Goal: Task Accomplishment & Management: Manage account settings

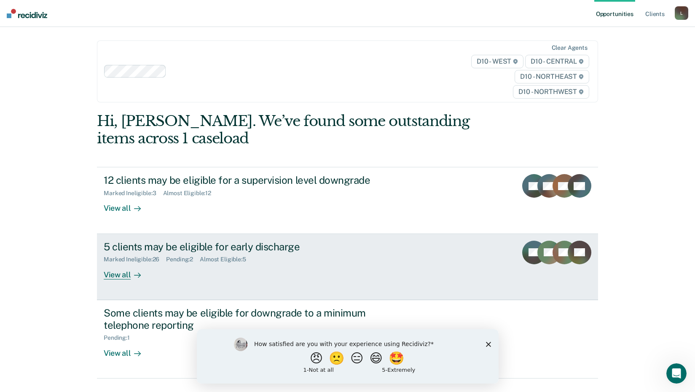
click at [206, 245] on div "5 clients may be eligible for early discharge" at bounding box center [252, 247] width 296 height 12
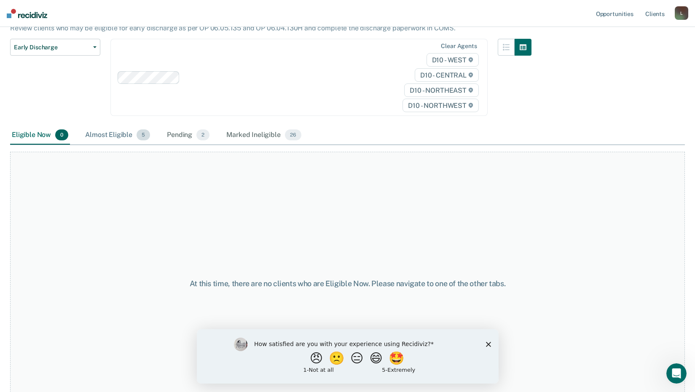
click at [111, 133] on div "Almost Eligible 5" at bounding box center [117, 135] width 68 height 19
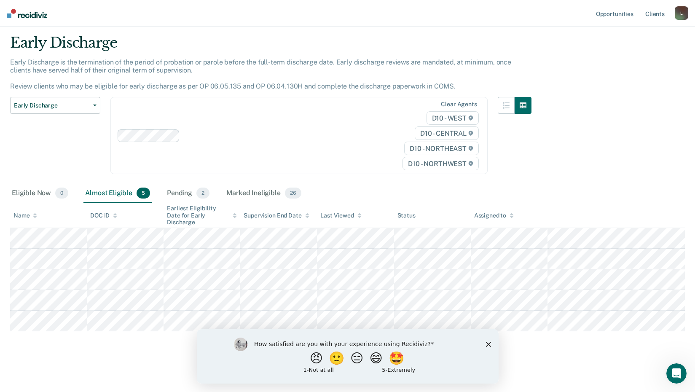
scroll to position [20, 0]
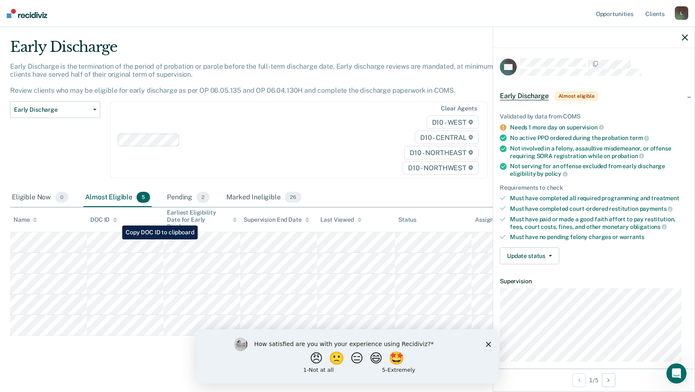
click at [116, 239] on tr at bounding box center [347, 242] width 675 height 21
click at [543, 257] on button "Update status" at bounding box center [529, 255] width 59 height 17
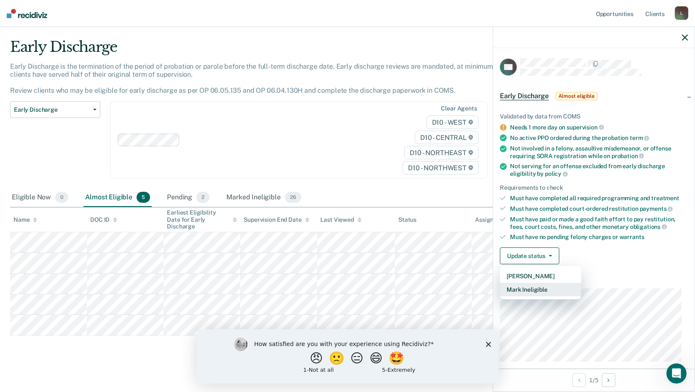
click at [532, 289] on button "Mark Ineligible" at bounding box center [540, 289] width 81 height 13
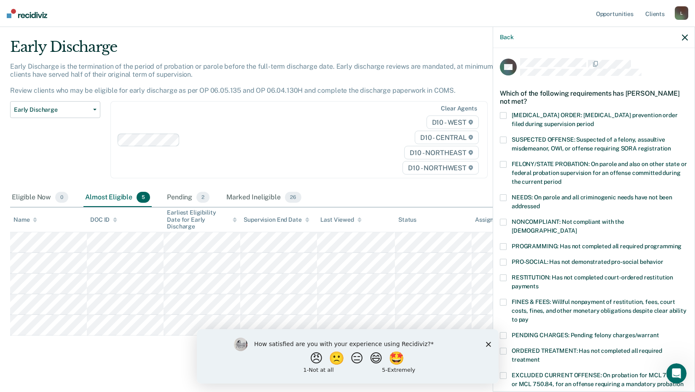
click at [505, 243] on span at bounding box center [503, 246] width 7 height 7
click at [681, 243] on input "PROGRAMMING: Has not completed all required programming" at bounding box center [681, 243] width 0 height 0
click at [504, 222] on span at bounding box center [503, 222] width 7 height 7
click at [576, 228] on input "NONCOMPLIANT: Not compliant with the [DEMOGRAPHIC_DATA]" at bounding box center [576, 228] width 0 height 0
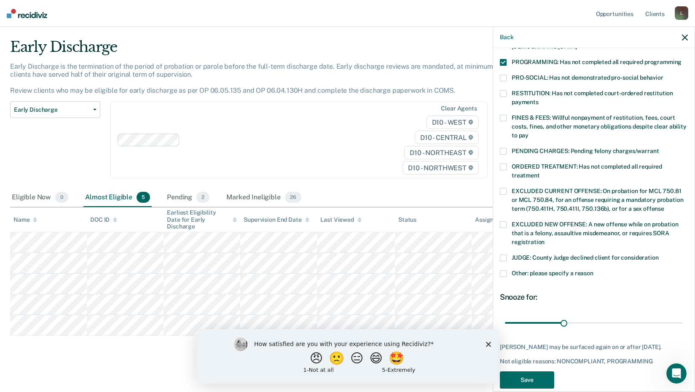
scroll to position [196, 0]
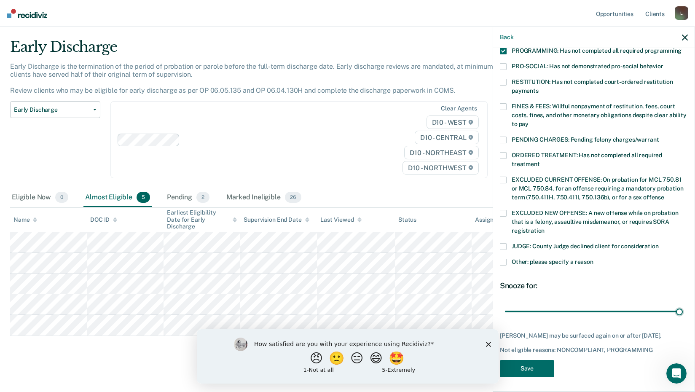
drag, startPoint x: 560, startPoint y: 302, endPoint x: 686, endPoint y: 313, distance: 125.7
type input "90"
click at [683, 312] on input "range" at bounding box center [594, 311] width 178 height 15
click at [536, 365] on button "Save" at bounding box center [527, 368] width 54 height 17
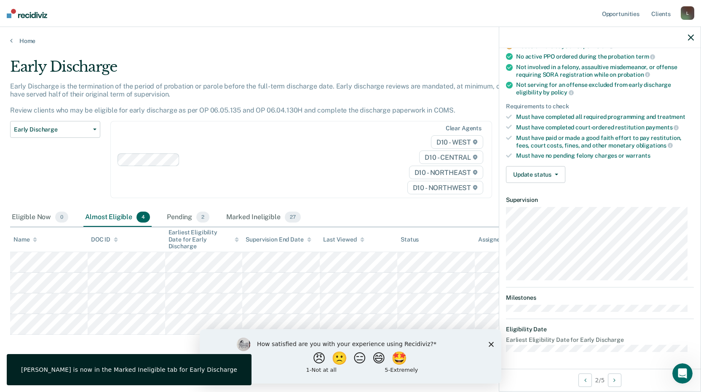
scroll to position [80, 0]
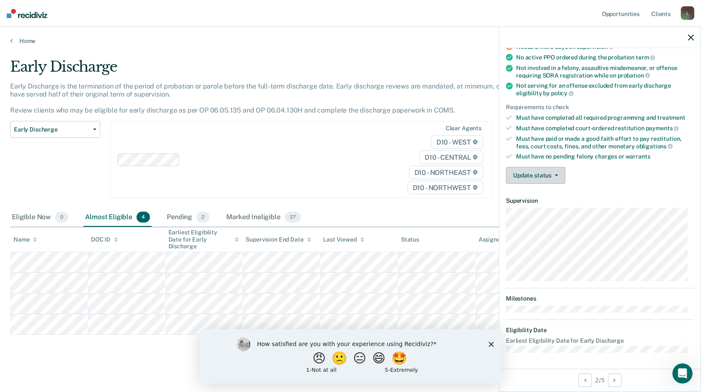
click at [545, 171] on button "Update status" at bounding box center [535, 175] width 59 height 17
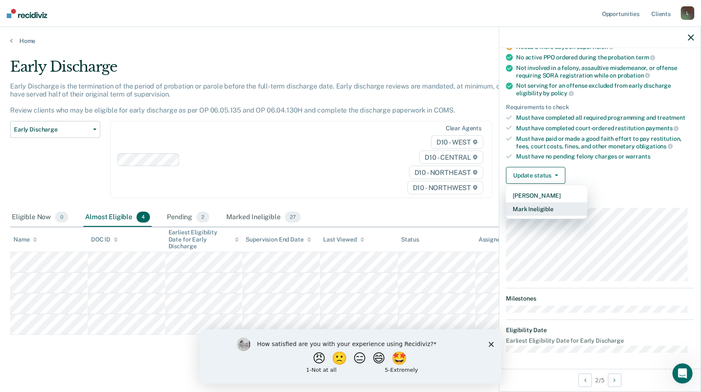
click at [530, 210] on button "Mark Ineligible" at bounding box center [546, 208] width 81 height 13
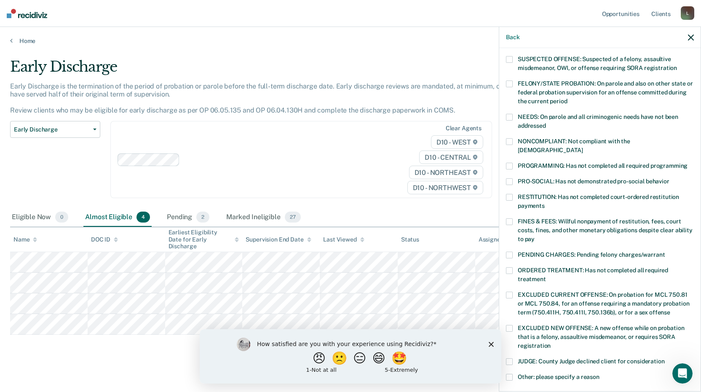
click at [510, 143] on span at bounding box center [509, 141] width 7 height 7
click at [583, 147] on input "NONCOMPLIANT: Not compliant with the [DEMOGRAPHIC_DATA]" at bounding box center [583, 147] width 0 height 0
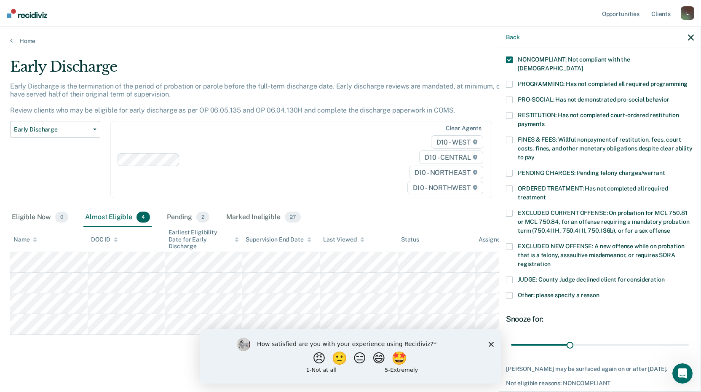
scroll to position [163, 0]
drag, startPoint x: 566, startPoint y: 334, endPoint x: 685, endPoint y: 338, distance: 118.9
type input "90"
click at [685, 338] on input "range" at bounding box center [600, 343] width 178 height 15
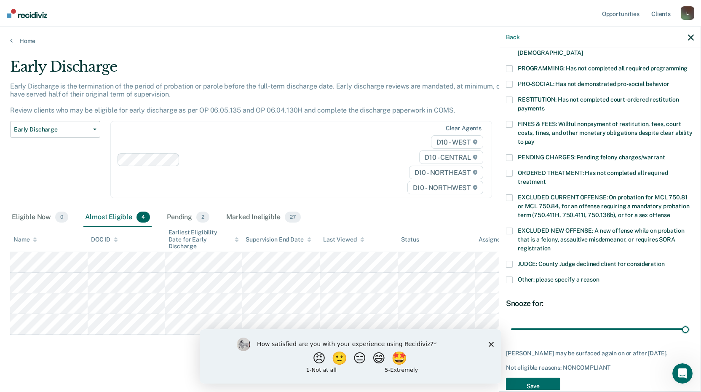
scroll to position [196, 0]
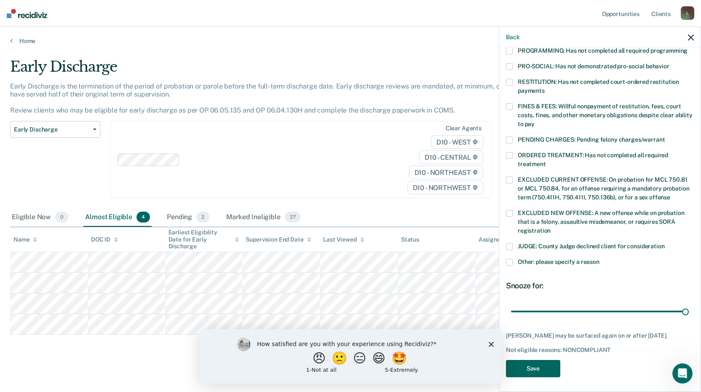
click at [553, 365] on button "Save" at bounding box center [533, 368] width 54 height 17
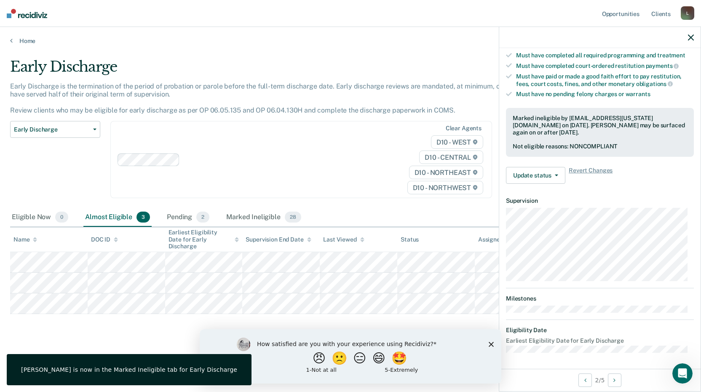
scroll to position [89, 0]
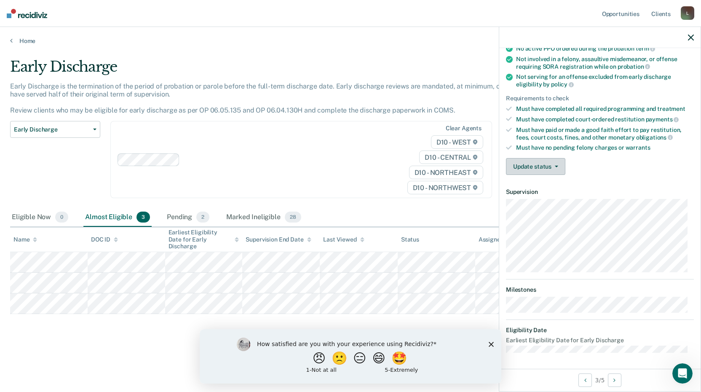
click at [550, 169] on button "Update status" at bounding box center [535, 166] width 59 height 17
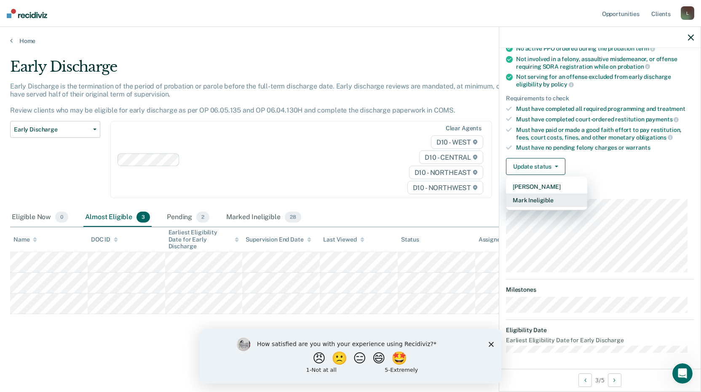
click at [538, 198] on button "Mark Ineligible" at bounding box center [546, 199] width 81 height 13
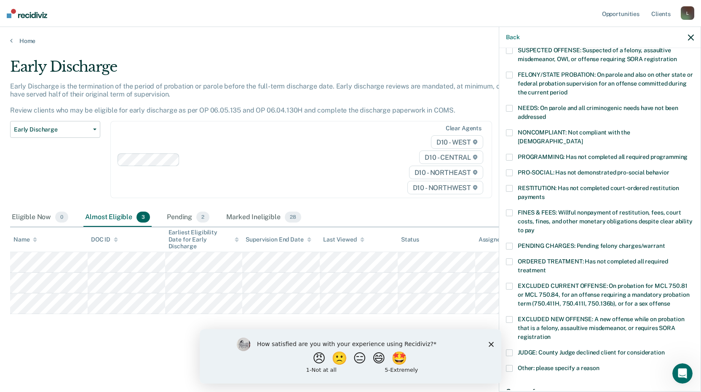
click at [509, 154] on span at bounding box center [509, 157] width 7 height 7
click at [688, 154] on input "PROGRAMMING: Has not completed all required programming" at bounding box center [688, 154] width 0 height 0
click at [508, 129] on span at bounding box center [509, 132] width 7 height 7
click at [583, 138] on input "NONCOMPLIANT: Not compliant with the [DEMOGRAPHIC_DATA]" at bounding box center [583, 138] width 0 height 0
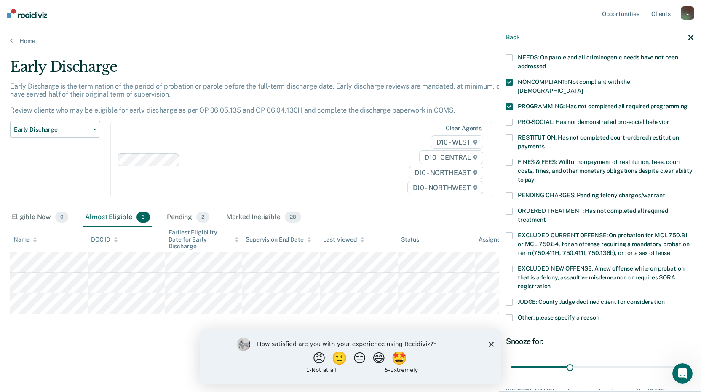
scroll to position [196, 0]
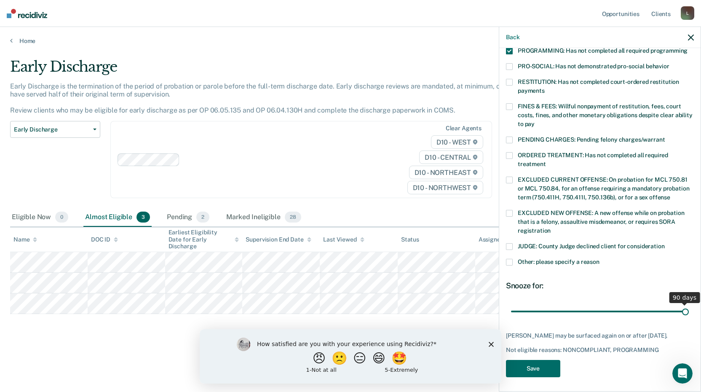
drag, startPoint x: 570, startPoint y: 301, endPoint x: 698, endPoint y: 319, distance: 129.4
type input "90"
click at [689, 319] on input "range" at bounding box center [600, 311] width 178 height 15
click at [539, 367] on button "Save" at bounding box center [533, 368] width 54 height 17
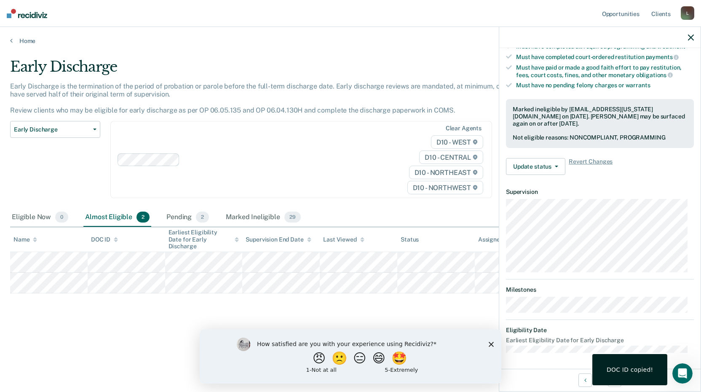
scroll to position [80, 0]
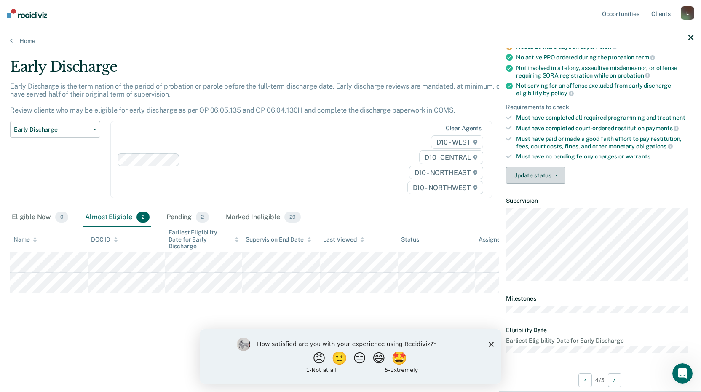
click at [553, 177] on button "Update status" at bounding box center [535, 175] width 59 height 17
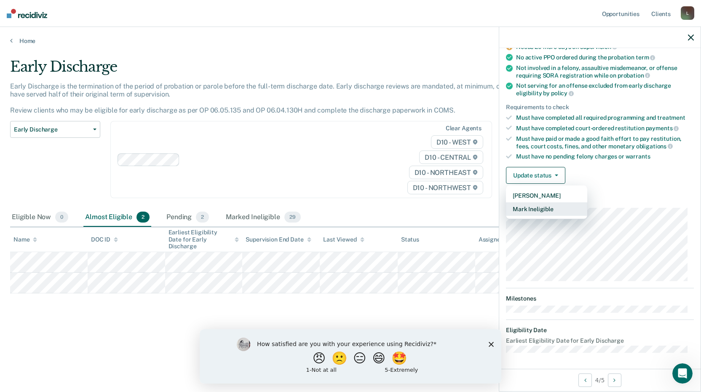
click at [543, 208] on button "Mark Ineligible" at bounding box center [546, 208] width 81 height 13
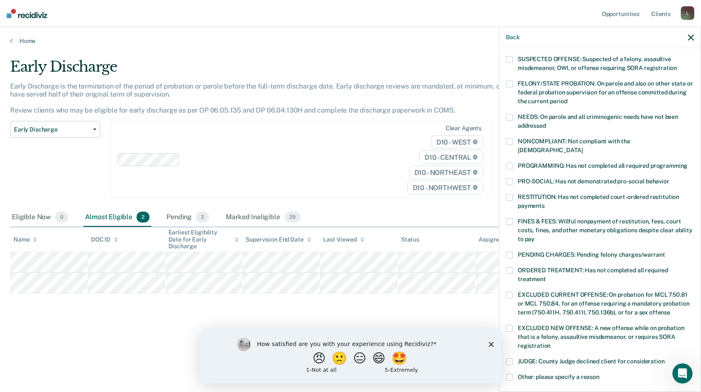
click at [509, 139] on span at bounding box center [509, 141] width 7 height 7
click at [583, 147] on input "NONCOMPLIANT: Not compliant with the [DEMOGRAPHIC_DATA]" at bounding box center [583, 147] width 0 height 0
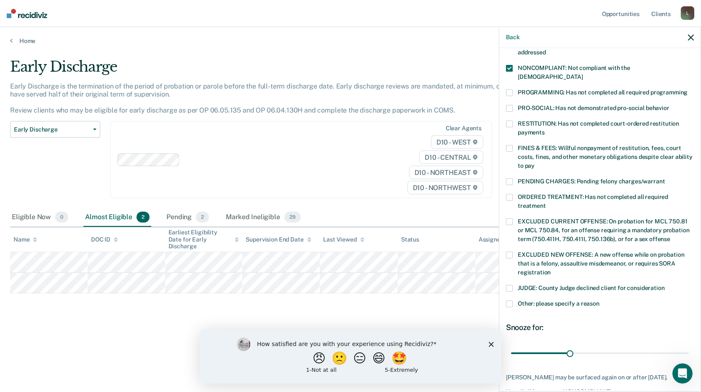
scroll to position [166, 0]
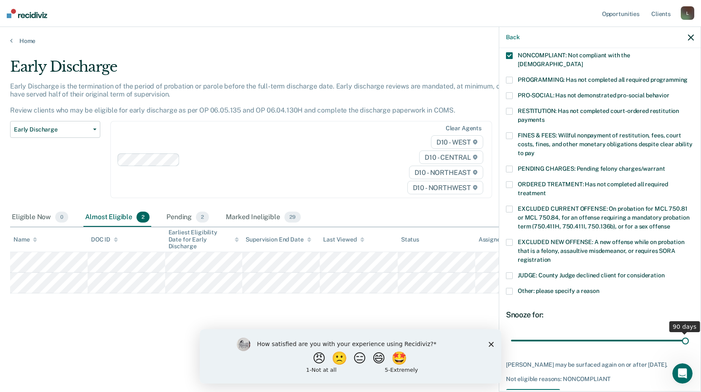
drag, startPoint x: 565, startPoint y: 330, endPoint x: 694, endPoint y: 337, distance: 129.1
type input "90"
click at [689, 337] on input "range" at bounding box center [600, 340] width 178 height 15
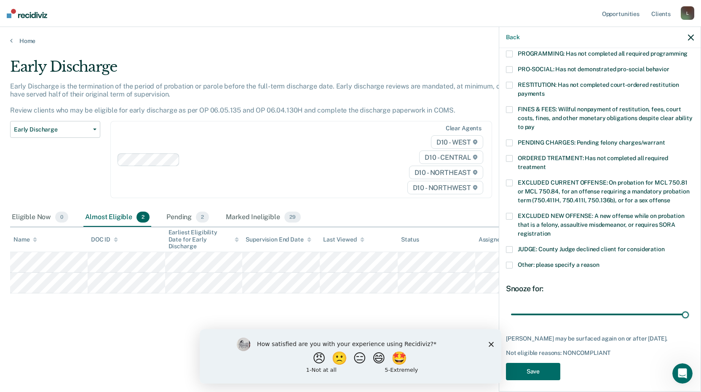
scroll to position [196, 0]
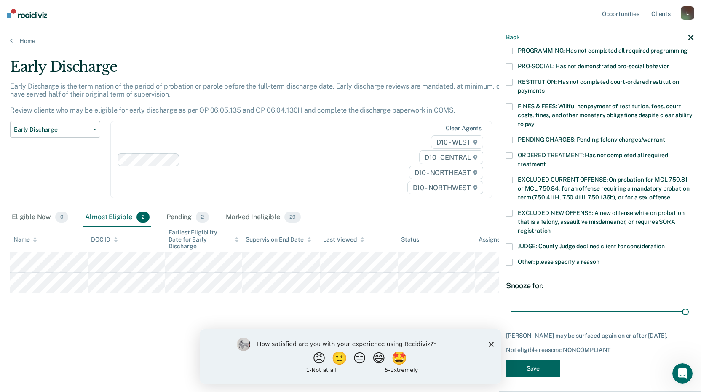
click at [534, 361] on button "Save" at bounding box center [533, 368] width 54 height 17
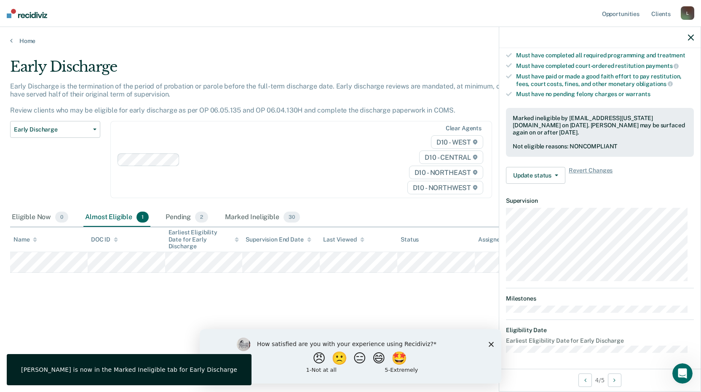
scroll to position [80, 0]
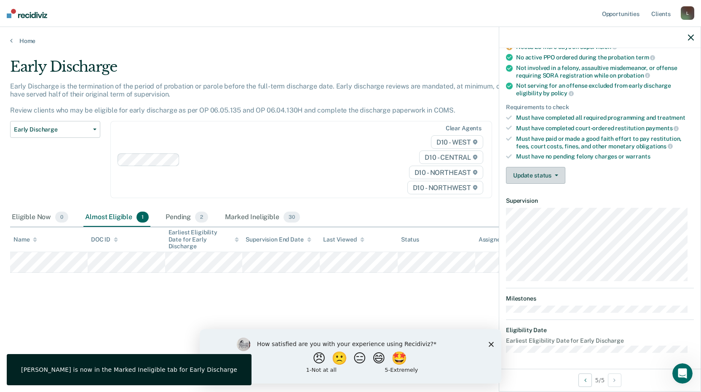
click at [558, 173] on button "Update status" at bounding box center [535, 175] width 59 height 17
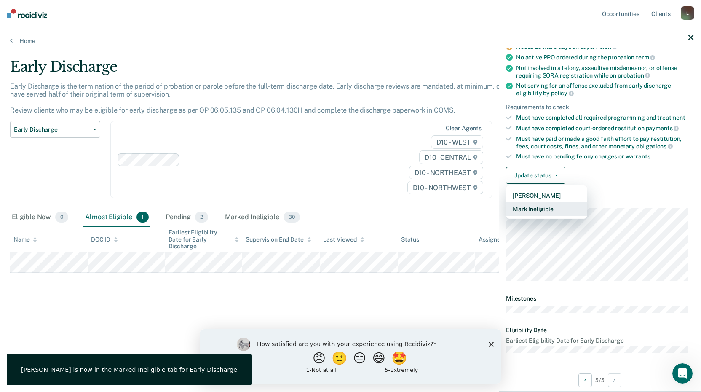
click at [548, 209] on button "Mark Ineligible" at bounding box center [546, 208] width 81 height 13
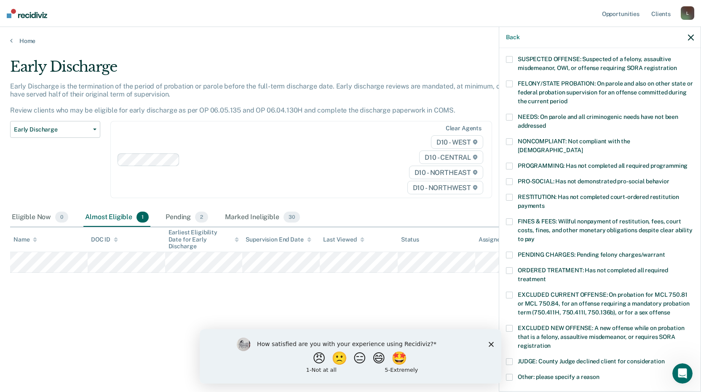
click at [508, 163] on span at bounding box center [509, 166] width 7 height 7
click at [688, 163] on input "PROGRAMMING: Has not completed all required programming" at bounding box center [688, 163] width 0 height 0
click at [509, 141] on span at bounding box center [509, 141] width 7 height 7
click at [583, 147] on input "NONCOMPLIANT: Not compliant with the [DEMOGRAPHIC_DATA]" at bounding box center [583, 147] width 0 height 0
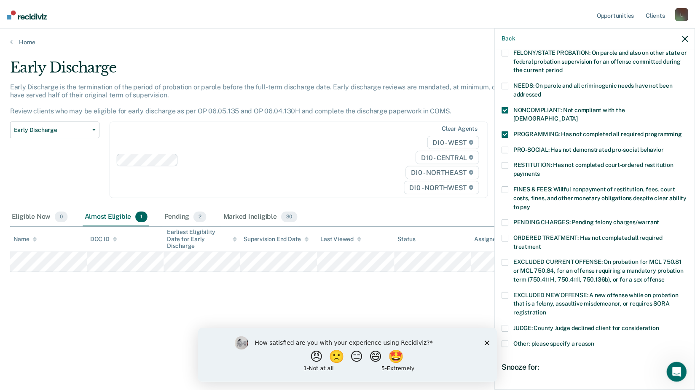
scroll to position [188, 0]
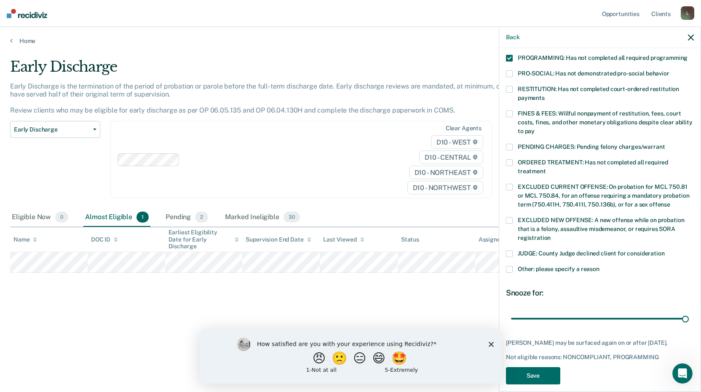
drag, startPoint x: 569, startPoint y: 309, endPoint x: 686, endPoint y: 311, distance: 116.7
type input "90"
click at [686, 311] on input "range" at bounding box center [600, 318] width 178 height 15
click at [534, 367] on button "Save" at bounding box center [533, 375] width 54 height 17
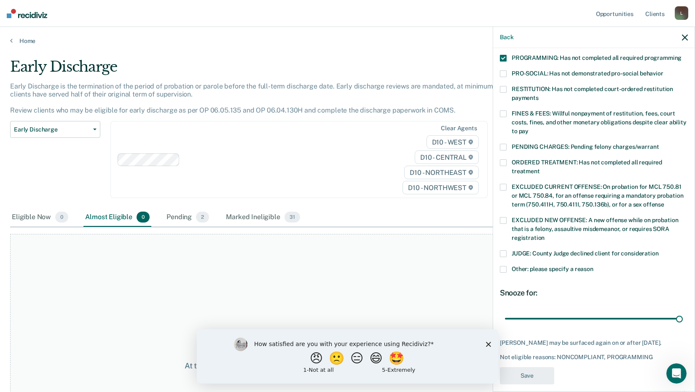
scroll to position [143, 0]
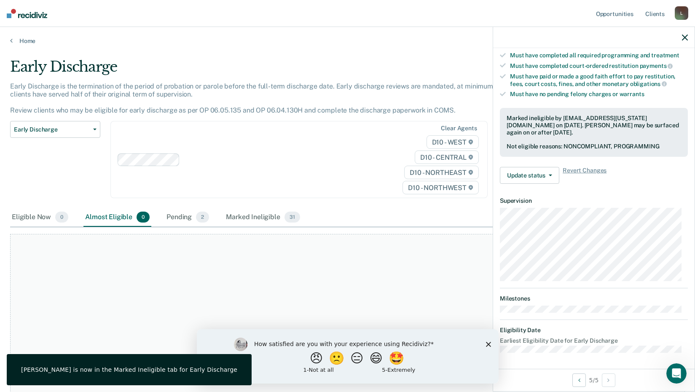
click at [686, 38] on icon "button" at bounding box center [685, 38] width 6 height 6
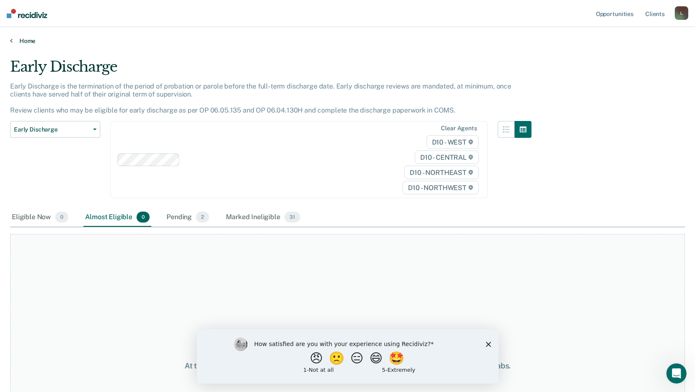
click at [30, 40] on link "Home" at bounding box center [347, 41] width 675 height 8
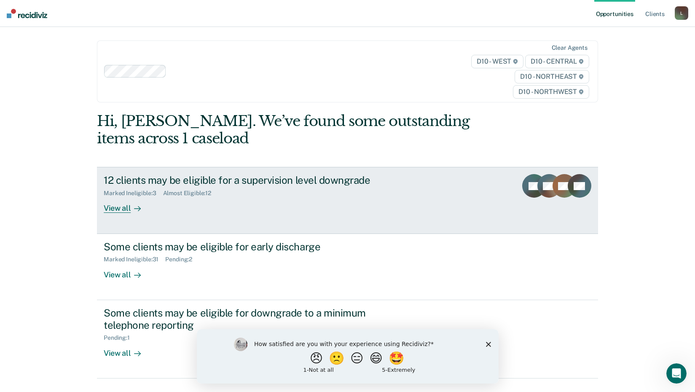
click at [153, 179] on div "12 clients may be eligible for a supervision level downgrade" at bounding box center [252, 180] width 296 height 12
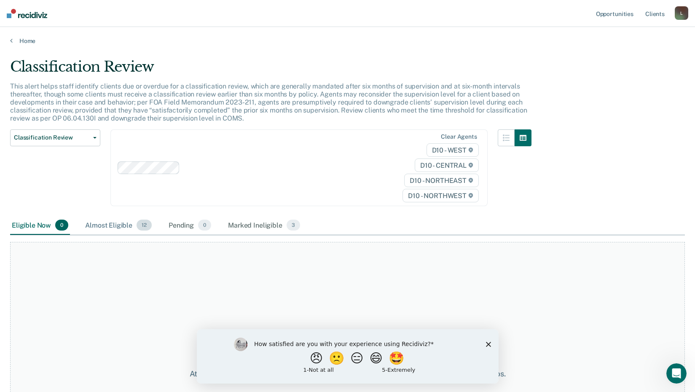
click at [116, 222] on div "Almost Eligible 12" at bounding box center [118, 225] width 70 height 19
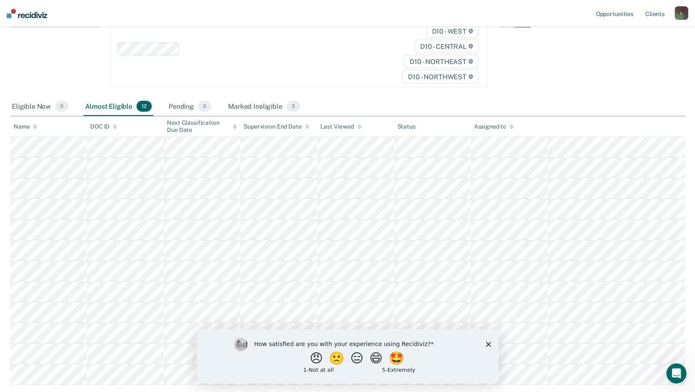
scroll to position [121, 0]
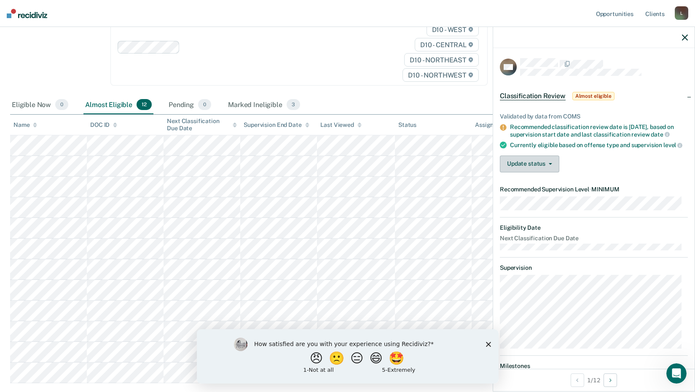
click at [550, 166] on button "Update status" at bounding box center [529, 163] width 59 height 17
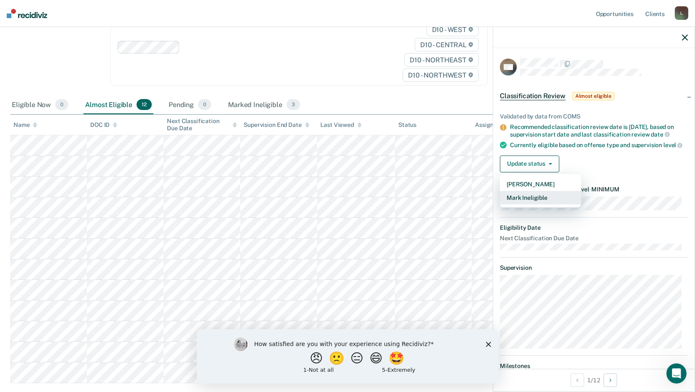
click at [541, 204] on button "Mark Ineligible" at bounding box center [540, 197] width 81 height 13
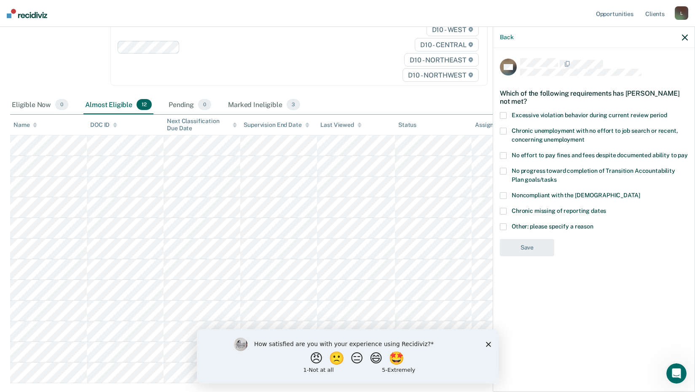
click at [505, 198] on span at bounding box center [503, 195] width 7 height 7
click at [640, 192] on input "Noncompliant with the [DEMOGRAPHIC_DATA]" at bounding box center [640, 192] width 0 height 0
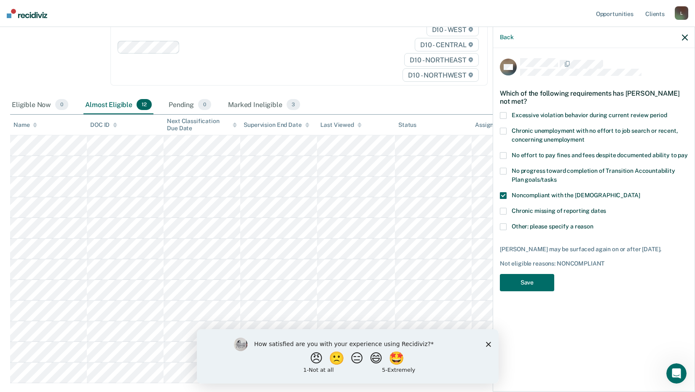
click at [500, 153] on span at bounding box center [503, 155] width 7 height 7
click at [688, 152] on input "No effort to pay fines and fees despite documented ability to pay" at bounding box center [688, 152] width 0 height 0
click at [518, 279] on button "Save" at bounding box center [527, 282] width 54 height 17
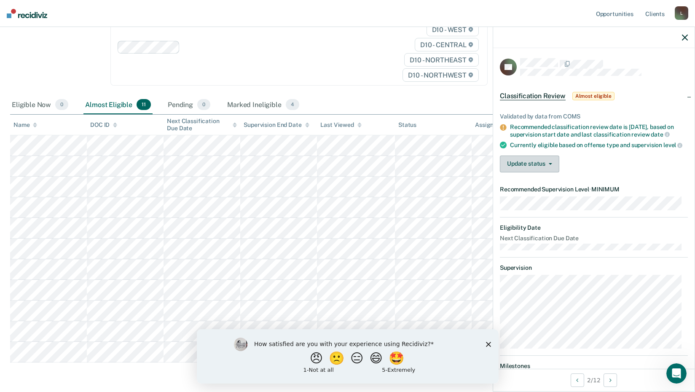
click at [549, 165] on icon "button" at bounding box center [550, 164] width 3 height 2
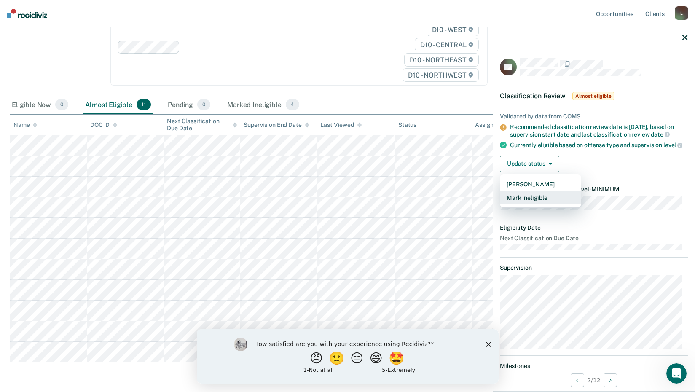
click at [547, 204] on button "Mark Ineligible" at bounding box center [540, 197] width 81 height 13
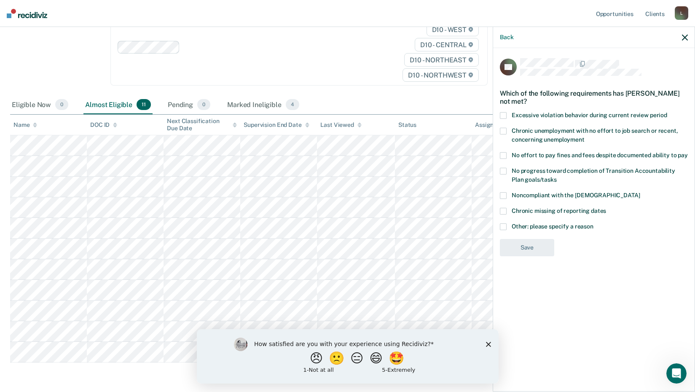
click at [503, 153] on span at bounding box center [503, 155] width 7 height 7
click at [688, 152] on input "No effort to pay fines and fees despite documented ability to pay" at bounding box center [688, 152] width 0 height 0
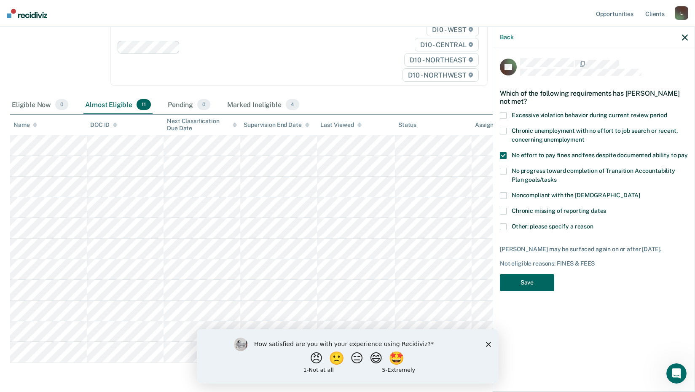
click at [525, 285] on button "Save" at bounding box center [527, 282] width 54 height 17
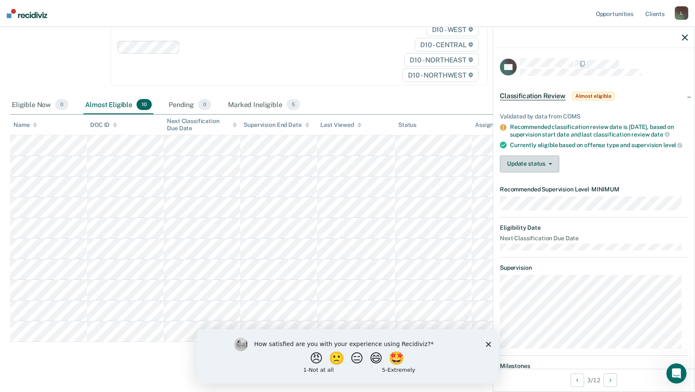
click at [550, 165] on icon "button" at bounding box center [550, 164] width 3 height 2
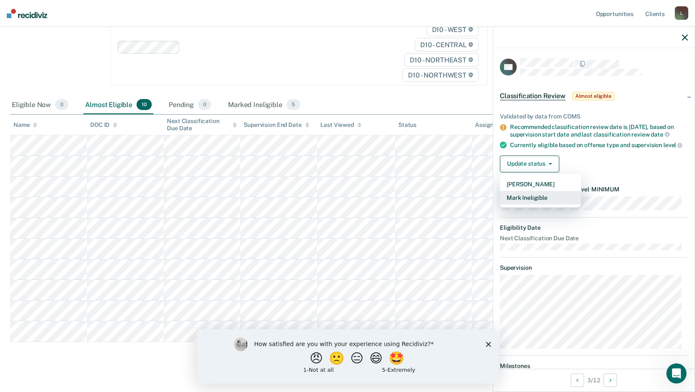
click at [539, 203] on button "Mark Ineligible" at bounding box center [540, 197] width 81 height 13
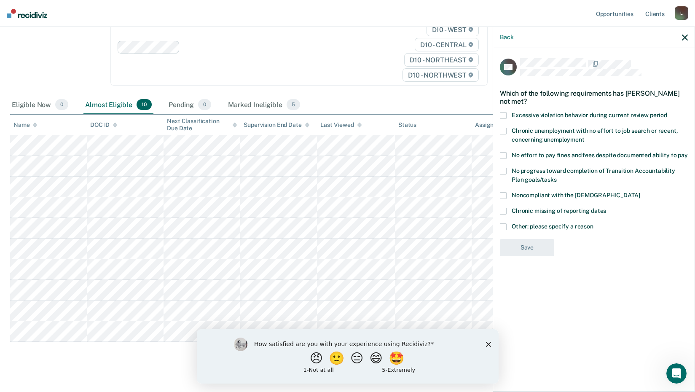
click at [504, 155] on span at bounding box center [503, 155] width 7 height 7
click at [688, 152] on input "No effort to pay fines and fees despite documented ability to pay" at bounding box center [688, 152] width 0 height 0
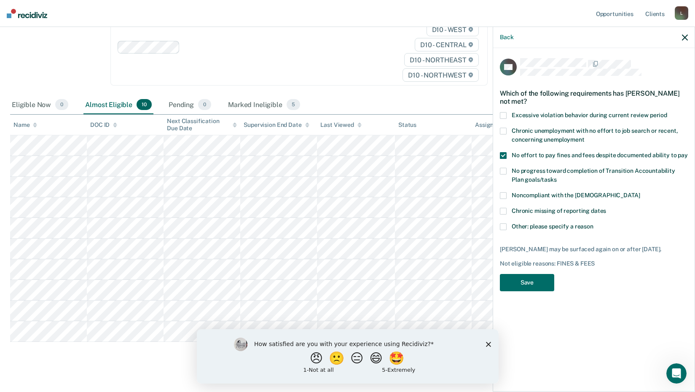
click at [502, 193] on span at bounding box center [503, 195] width 7 height 7
click at [640, 192] on input "Noncompliant with the [DEMOGRAPHIC_DATA]" at bounding box center [640, 192] width 0 height 0
click at [525, 280] on button "Save" at bounding box center [527, 282] width 54 height 17
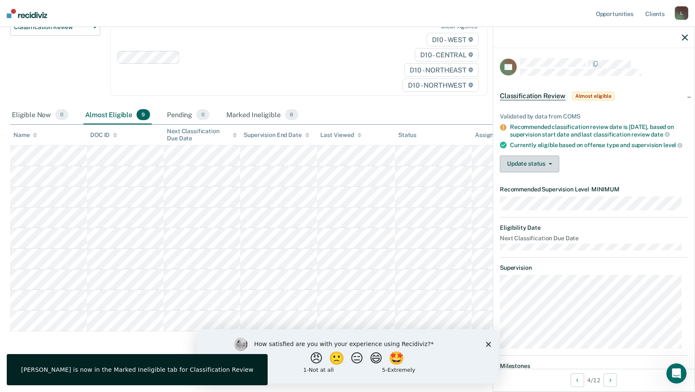
click at [533, 169] on button "Update status" at bounding box center [529, 163] width 59 height 17
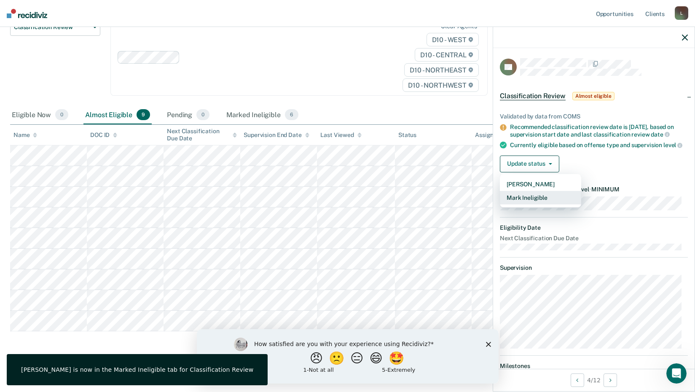
click at [531, 204] on button "Mark Ineligible" at bounding box center [540, 197] width 81 height 13
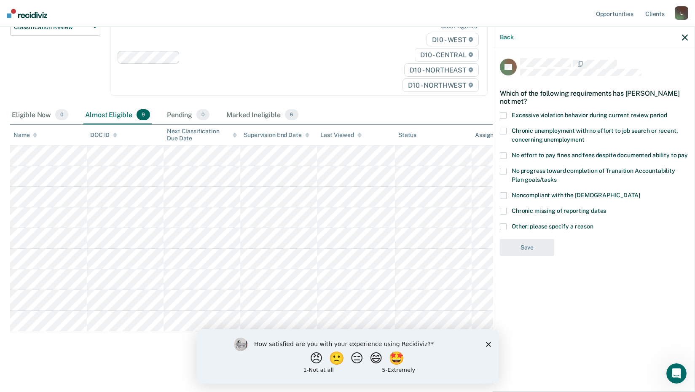
click at [504, 155] on span at bounding box center [503, 155] width 7 height 7
click at [688, 152] on input "No effort to pay fines and fees despite documented ability to pay" at bounding box center [688, 152] width 0 height 0
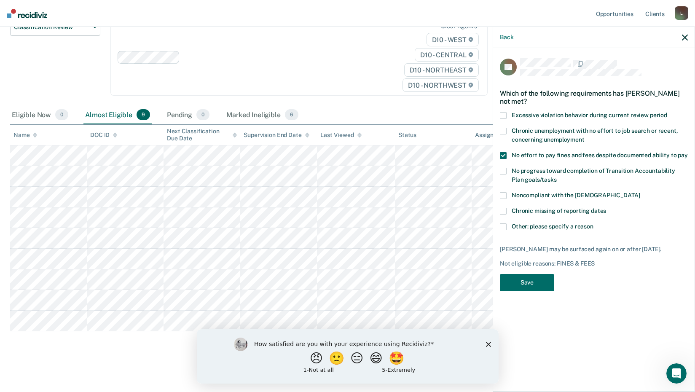
click at [504, 155] on span at bounding box center [503, 155] width 7 height 7
click at [688, 152] on input "No effort to pay fines and fees despite documented ability to pay" at bounding box center [688, 152] width 0 height 0
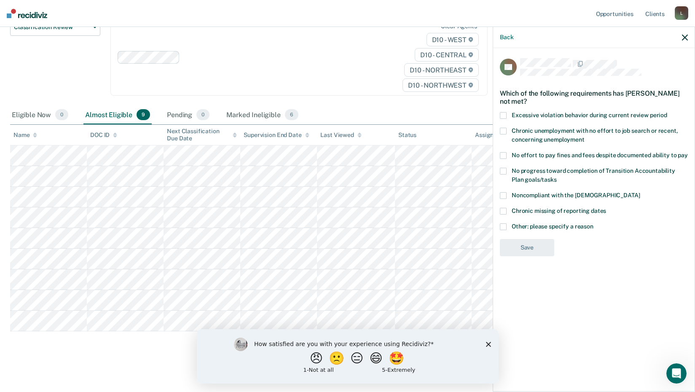
click at [502, 196] on span at bounding box center [503, 195] width 7 height 7
click at [640, 192] on input "Noncompliant with the [DEMOGRAPHIC_DATA]" at bounding box center [640, 192] width 0 height 0
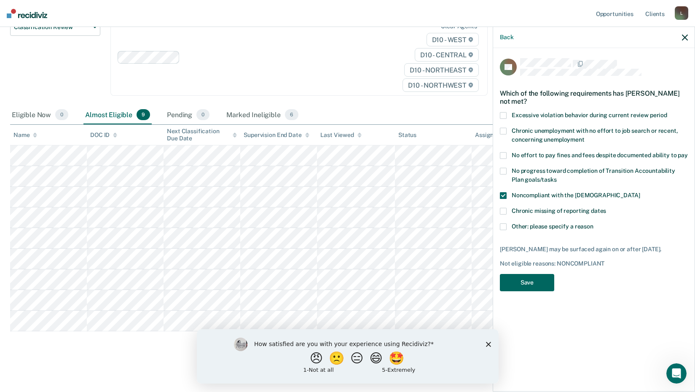
click at [526, 283] on button "Save" at bounding box center [527, 282] width 54 height 17
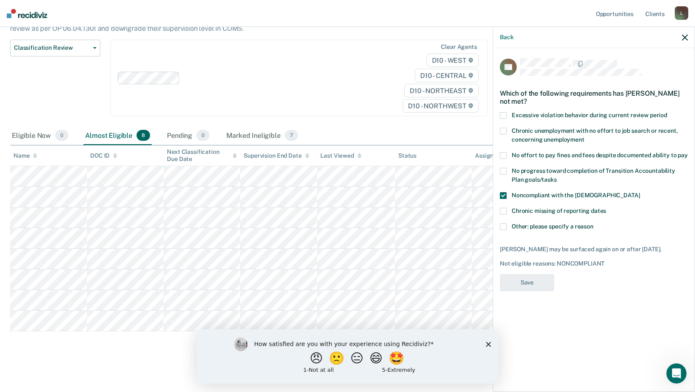
scroll to position [90, 0]
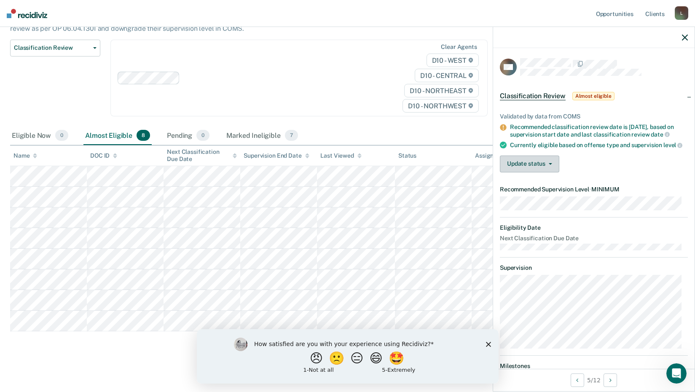
click at [553, 172] on button "Update status" at bounding box center [529, 163] width 59 height 17
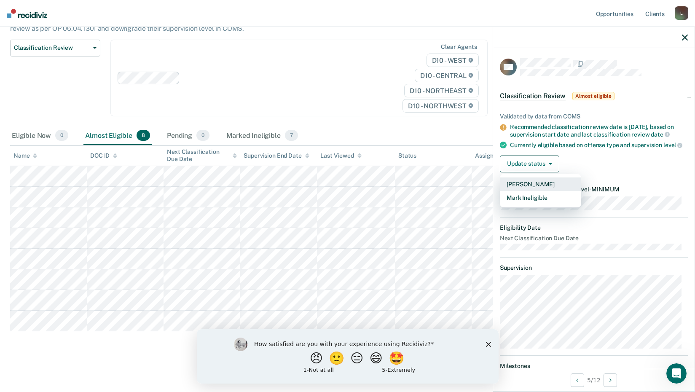
click at [537, 190] on button "[PERSON_NAME]" at bounding box center [540, 183] width 81 height 13
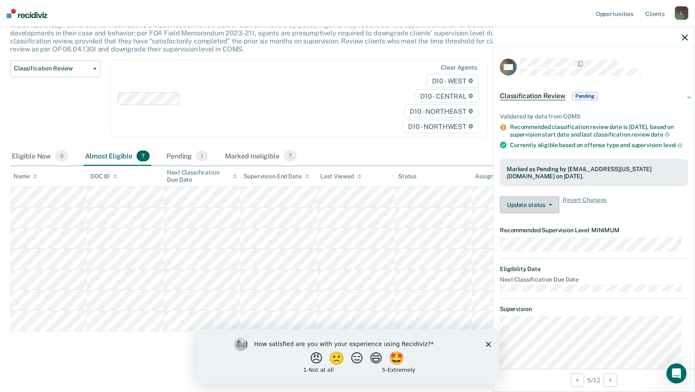
scroll to position [69, 0]
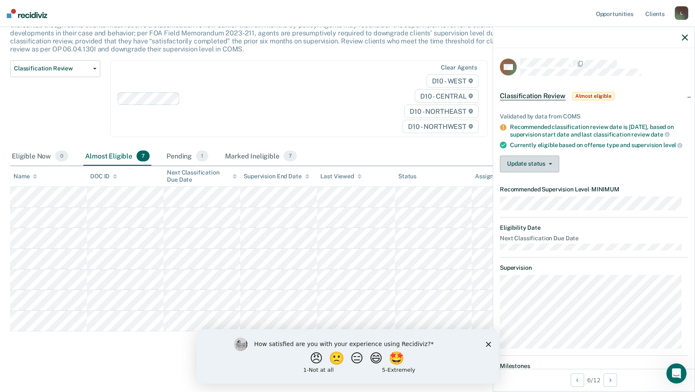
click at [551, 165] on icon "button" at bounding box center [550, 164] width 3 height 2
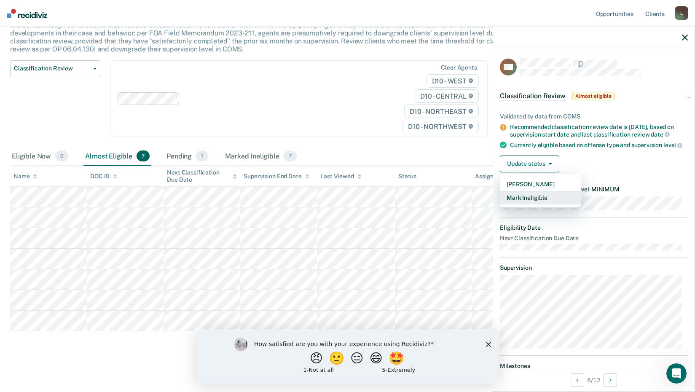
click at [541, 201] on button "Mark Ineligible" at bounding box center [540, 197] width 81 height 13
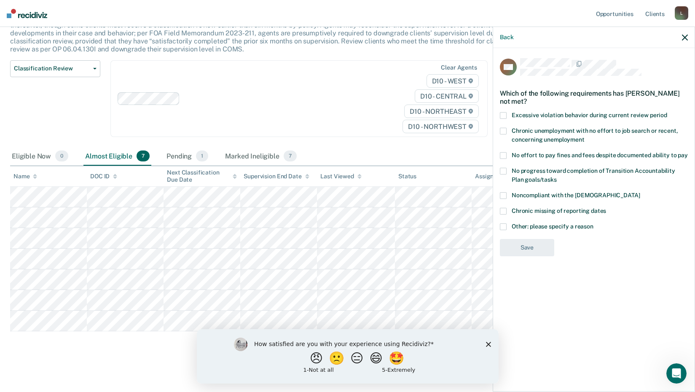
click at [504, 192] on span at bounding box center [503, 195] width 7 height 7
click at [640, 192] on input "Noncompliant with the [DEMOGRAPHIC_DATA]" at bounding box center [640, 192] width 0 height 0
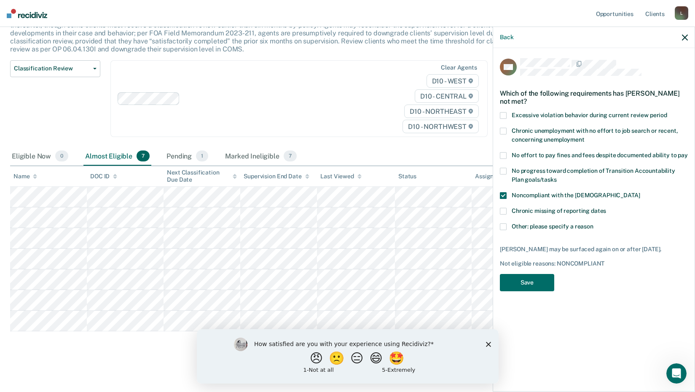
click at [508, 175] on label "No progress toward completion of Transition Accountability Plan goals/tasks" at bounding box center [594, 177] width 188 height 18
click at [557, 177] on input "No progress toward completion of Transition Accountability Plan goals/tasks" at bounding box center [557, 177] width 0 height 0
click at [504, 129] on span at bounding box center [503, 131] width 7 height 7
click at [584, 137] on input "Chronic unemployment with no effort to job search or recent, concerning unemplo…" at bounding box center [584, 137] width 0 height 0
click at [505, 131] on span at bounding box center [503, 131] width 7 height 7
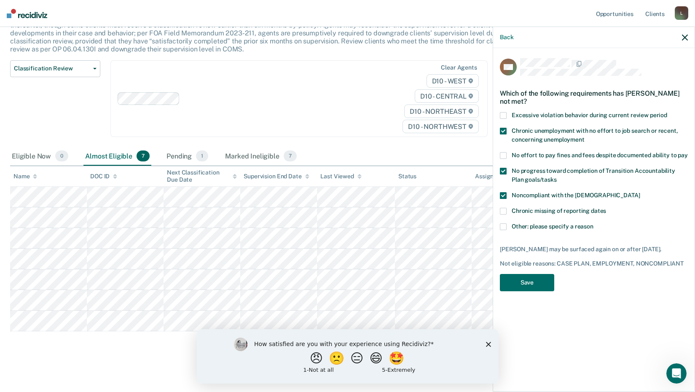
click at [584, 137] on input "Chronic unemployment with no effort to job search or recent, concerning unemplo…" at bounding box center [584, 137] width 0 height 0
click at [515, 281] on button "Save" at bounding box center [527, 282] width 54 height 17
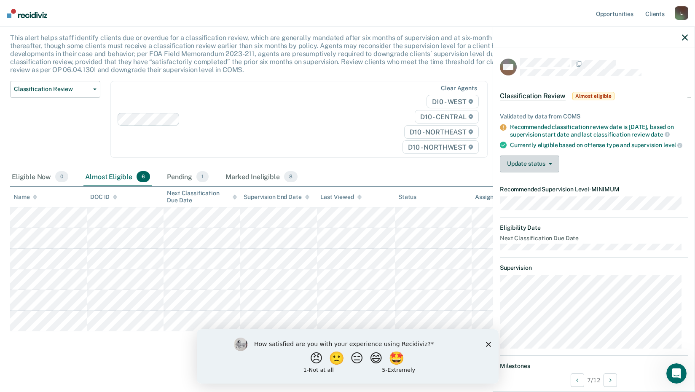
click at [553, 169] on button "Update status" at bounding box center [529, 163] width 59 height 17
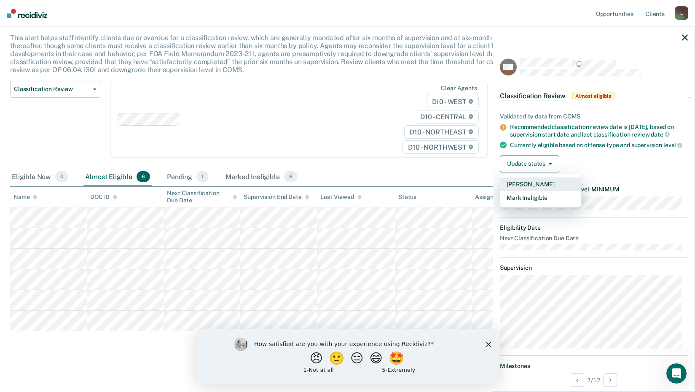
click at [544, 189] on button "[PERSON_NAME]" at bounding box center [540, 183] width 81 height 13
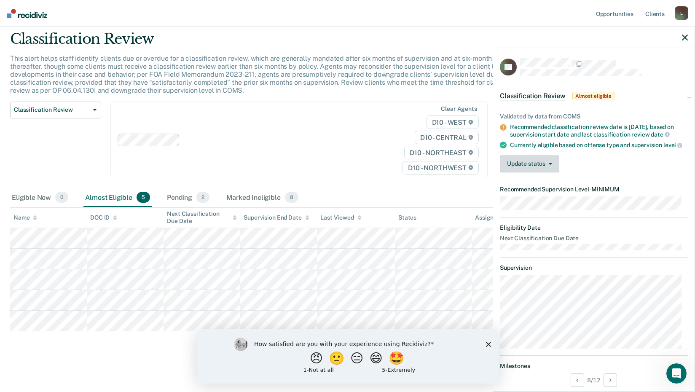
click at [540, 171] on button "Update status" at bounding box center [529, 163] width 59 height 17
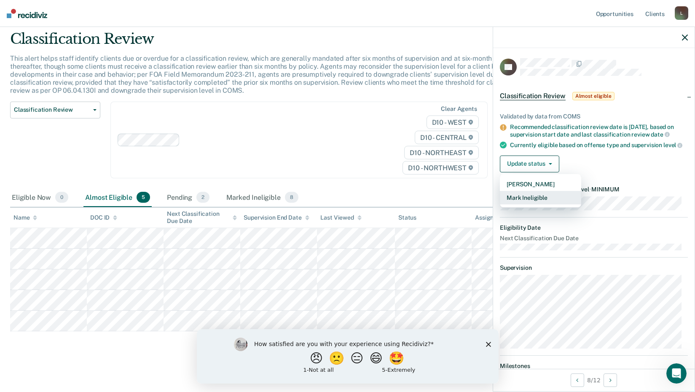
click at [528, 204] on button "Mark Ineligible" at bounding box center [540, 197] width 81 height 13
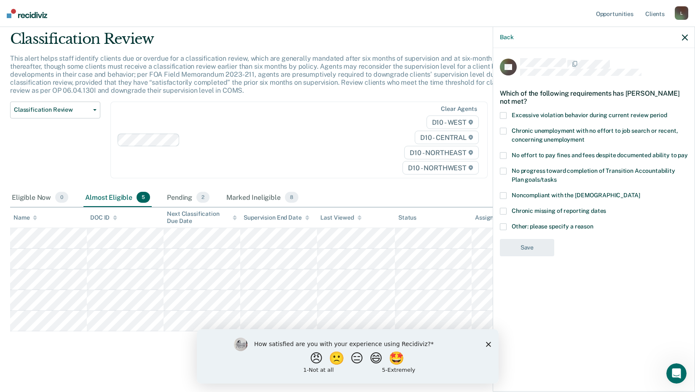
click at [682, 37] on icon "button" at bounding box center [685, 38] width 6 height 6
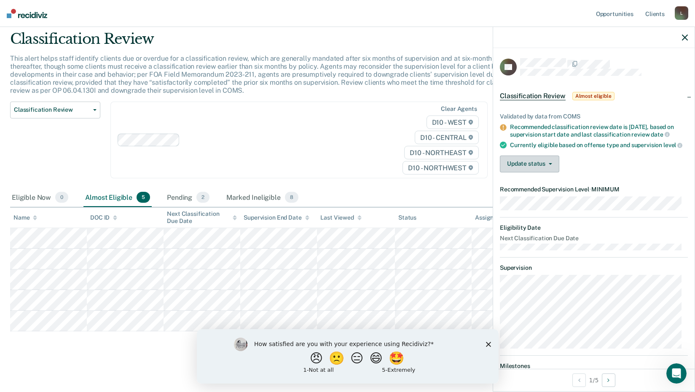
click at [552, 164] on button "Update status" at bounding box center [529, 163] width 59 height 17
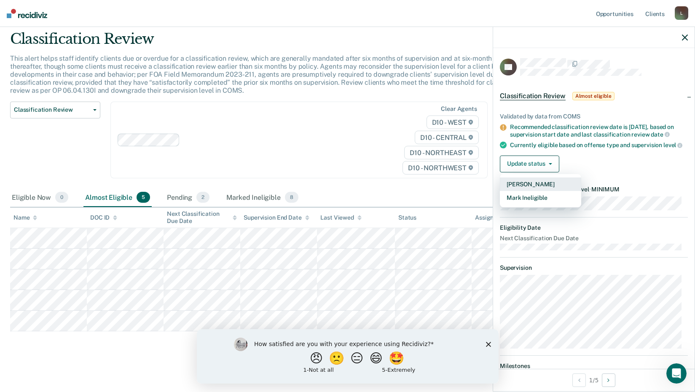
click at [533, 189] on button "[PERSON_NAME]" at bounding box center [540, 183] width 81 height 13
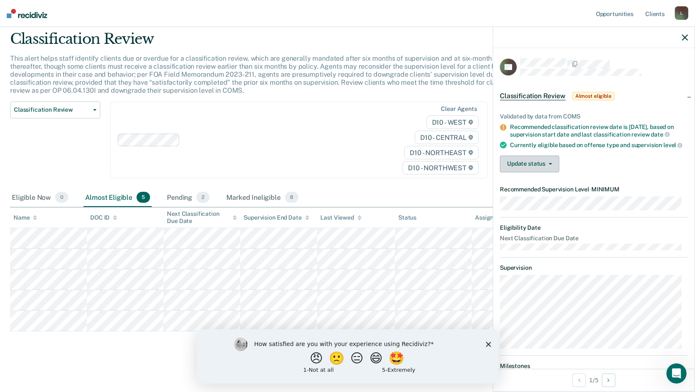
scroll to position [7, 0]
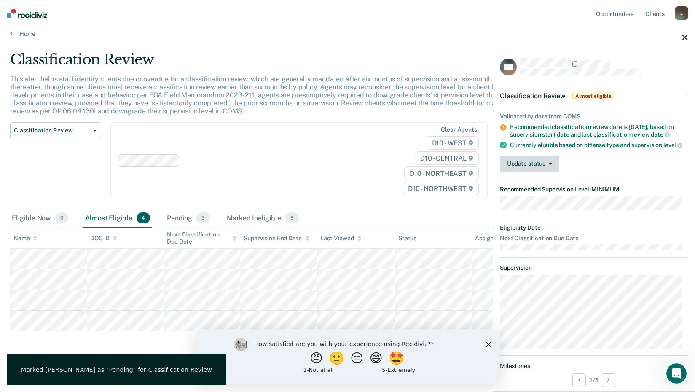
click at [521, 169] on button "Update status" at bounding box center [529, 163] width 59 height 17
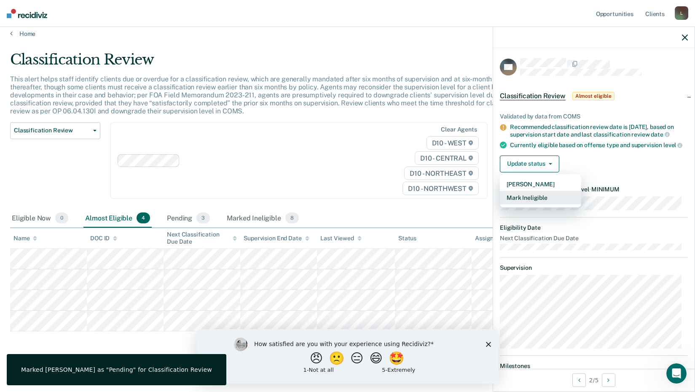
click at [527, 202] on button "Mark Ineligible" at bounding box center [540, 197] width 81 height 13
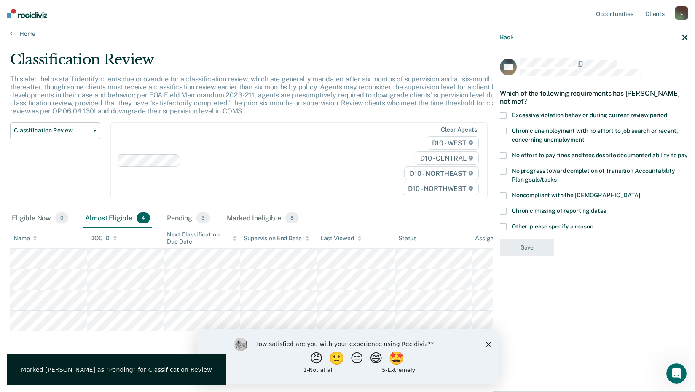
click at [506, 192] on span at bounding box center [503, 195] width 7 height 7
click at [640, 192] on input "Noncompliant with the [DEMOGRAPHIC_DATA]" at bounding box center [640, 192] width 0 height 0
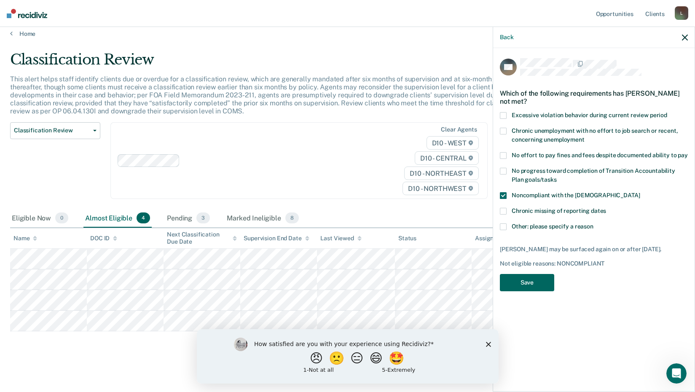
click at [521, 279] on button "Save" at bounding box center [527, 282] width 54 height 17
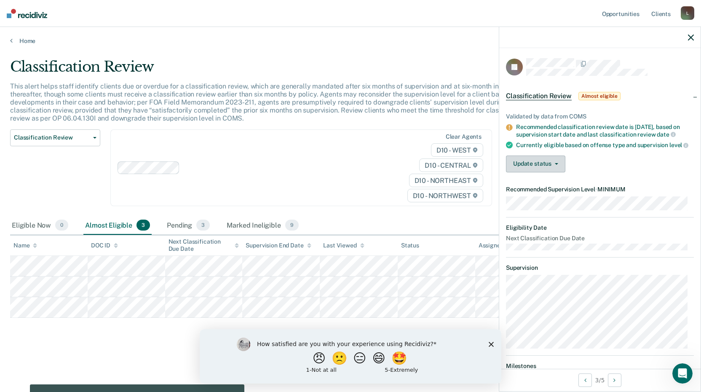
click at [542, 172] on button "Update status" at bounding box center [535, 163] width 59 height 17
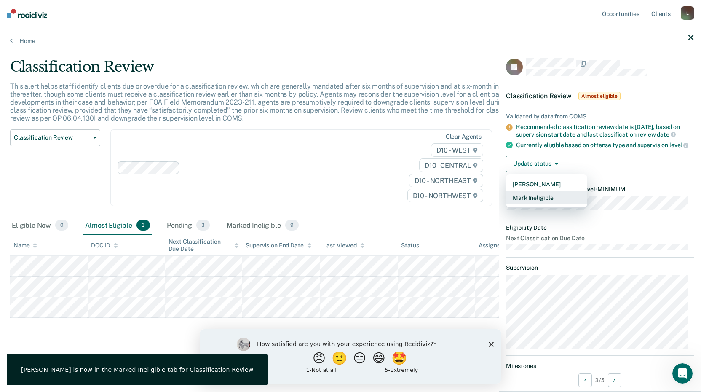
click at [534, 204] on button "Mark Ineligible" at bounding box center [546, 197] width 81 height 13
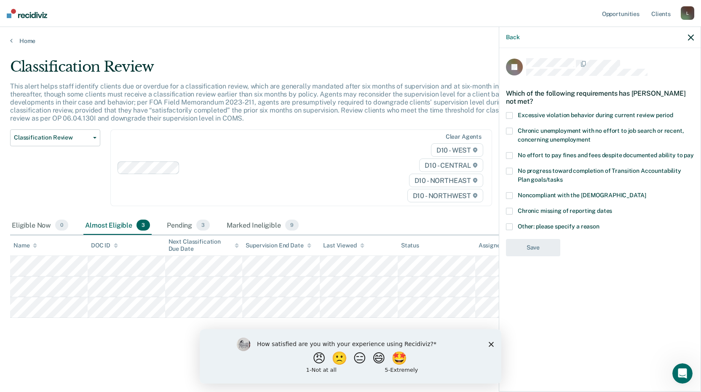
click at [512, 171] on span at bounding box center [509, 171] width 7 height 7
click at [563, 177] on input "No progress toward completion of Transition Accountability Plan goals/tasks" at bounding box center [563, 177] width 0 height 0
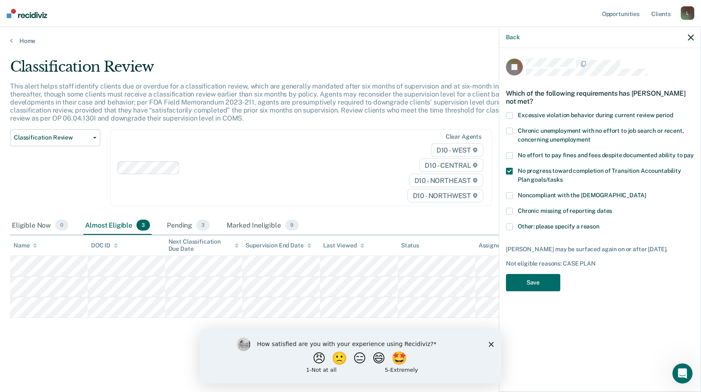
click at [507, 194] on span at bounding box center [509, 195] width 7 height 7
click at [646, 192] on input "Noncompliant with the [DEMOGRAPHIC_DATA]" at bounding box center [646, 192] width 0 height 0
click at [509, 168] on span at bounding box center [509, 171] width 7 height 7
click at [563, 177] on input "No progress toward completion of Transition Accountability Plan goals/tasks" at bounding box center [563, 177] width 0 height 0
click at [526, 284] on button "Save" at bounding box center [533, 282] width 54 height 17
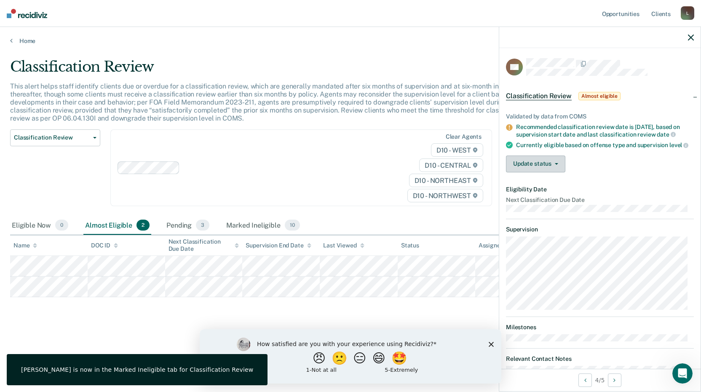
click at [543, 172] on button "Update status" at bounding box center [535, 163] width 59 height 17
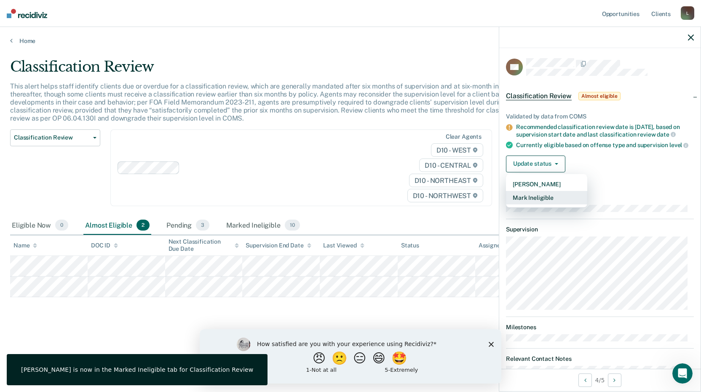
click at [548, 204] on button "Mark Ineligible" at bounding box center [546, 197] width 81 height 13
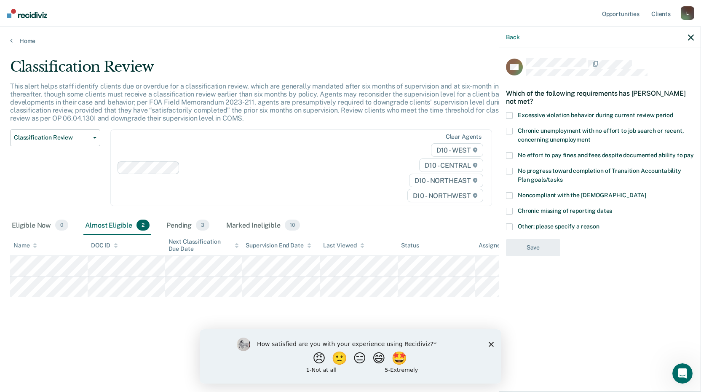
click at [512, 193] on span at bounding box center [509, 195] width 7 height 7
click at [646, 192] on input "Noncompliant with the [DEMOGRAPHIC_DATA]" at bounding box center [646, 192] width 0 height 0
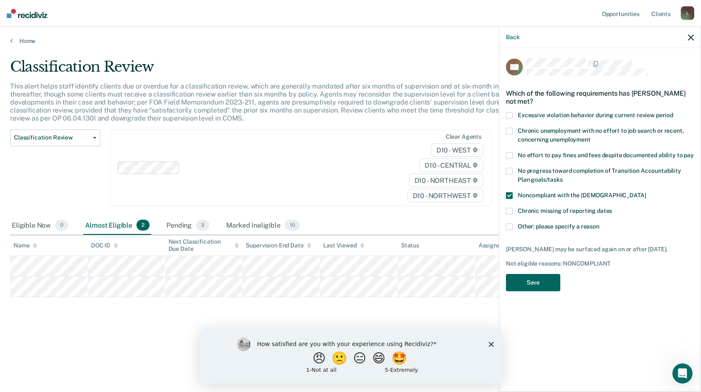
click at [523, 279] on button "Save" at bounding box center [533, 282] width 54 height 17
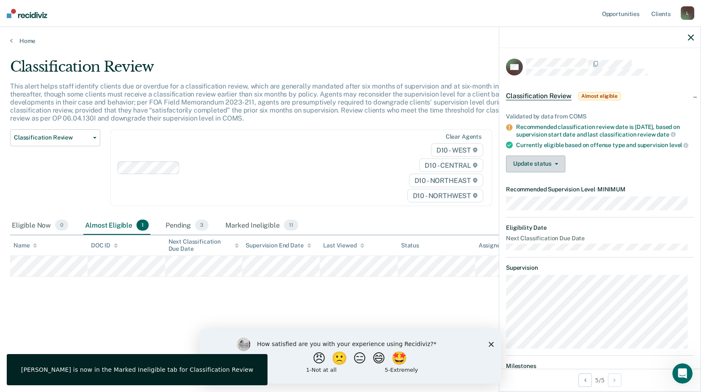
click at [560, 172] on button "Update status" at bounding box center [535, 163] width 59 height 17
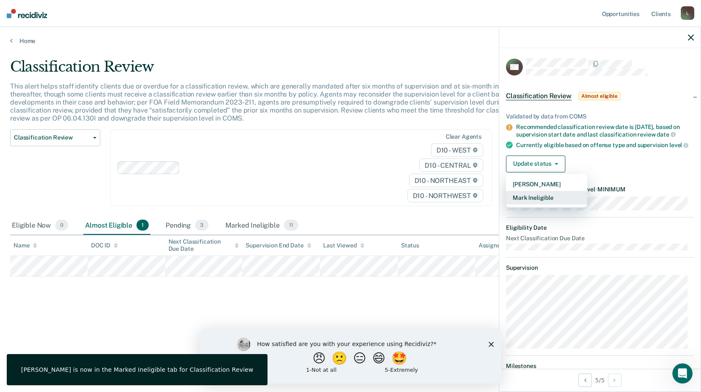
click at [539, 203] on button "Mark Ineligible" at bounding box center [546, 197] width 81 height 13
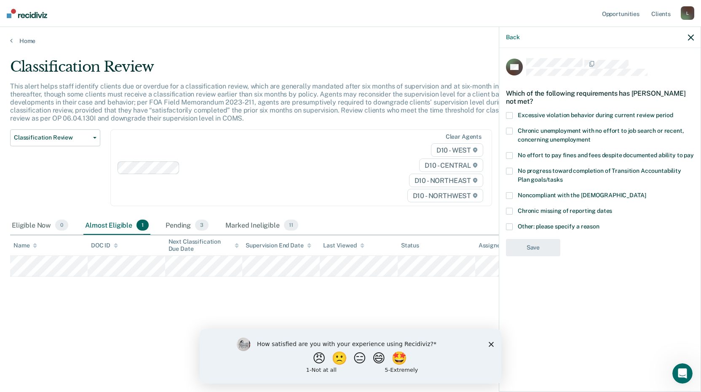
click at [509, 170] on span at bounding box center [509, 171] width 7 height 7
click at [563, 177] on input "No progress toward completion of Transition Accountability Plan goals/tasks" at bounding box center [563, 177] width 0 height 0
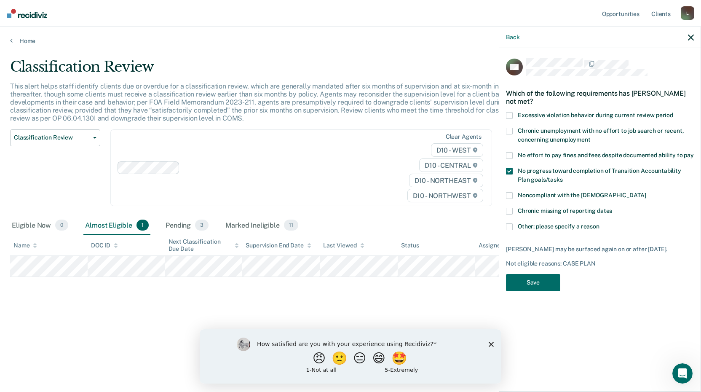
click at [509, 193] on span at bounding box center [509, 195] width 7 height 7
click at [646, 192] on input "Noncompliant with the [DEMOGRAPHIC_DATA]" at bounding box center [646, 192] width 0 height 0
click at [511, 129] on span at bounding box center [509, 131] width 7 height 7
click at [591, 137] on input "Chronic unemployment with no effort to job search or recent, concerning unemplo…" at bounding box center [591, 137] width 0 height 0
click at [548, 277] on button "Save" at bounding box center [533, 282] width 54 height 17
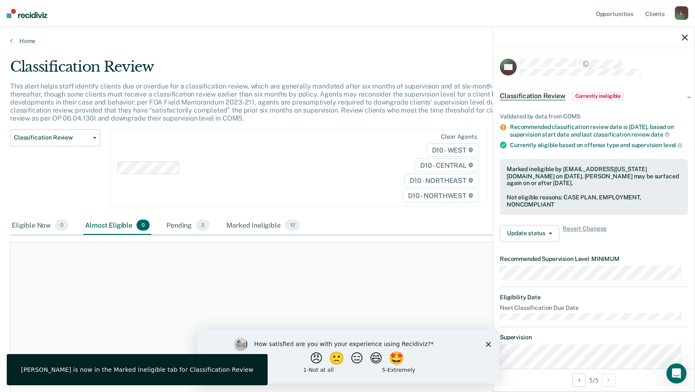
click at [682, 35] on icon "button" at bounding box center [685, 38] width 6 height 6
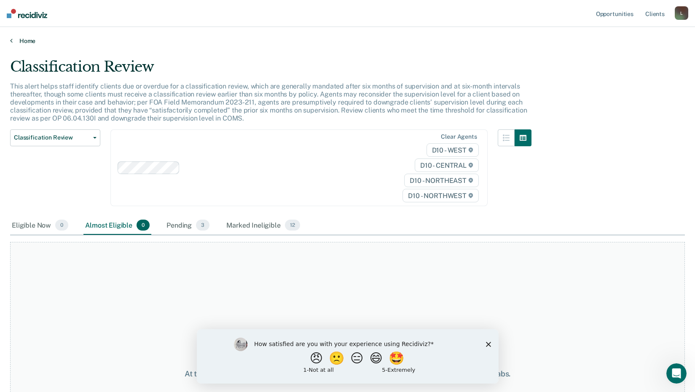
click at [23, 41] on link "Home" at bounding box center [347, 41] width 675 height 8
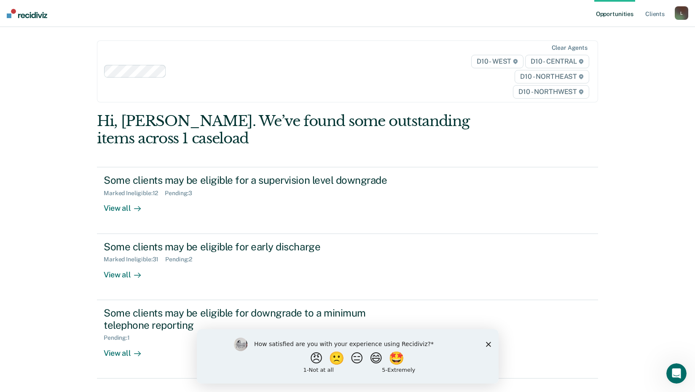
scroll to position [38, 0]
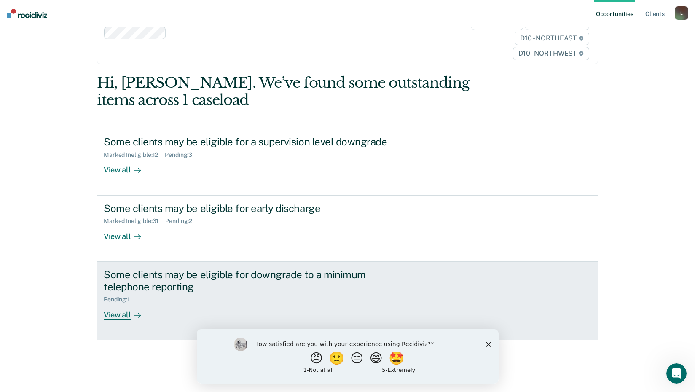
click at [125, 284] on div "Some clients may be eligible for downgrade to a minimum telephone reporting" at bounding box center [252, 280] width 296 height 24
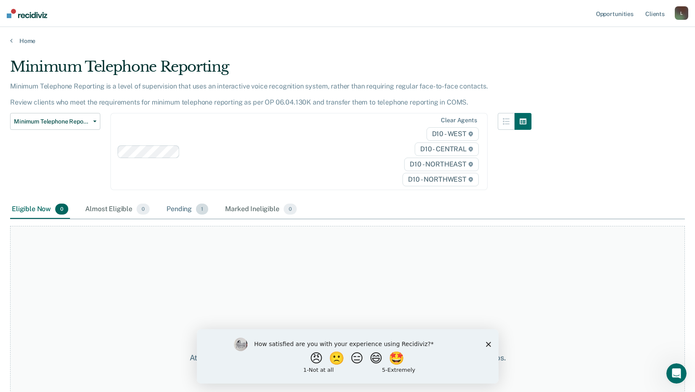
click at [182, 209] on div "Pending 1" at bounding box center [187, 209] width 45 height 19
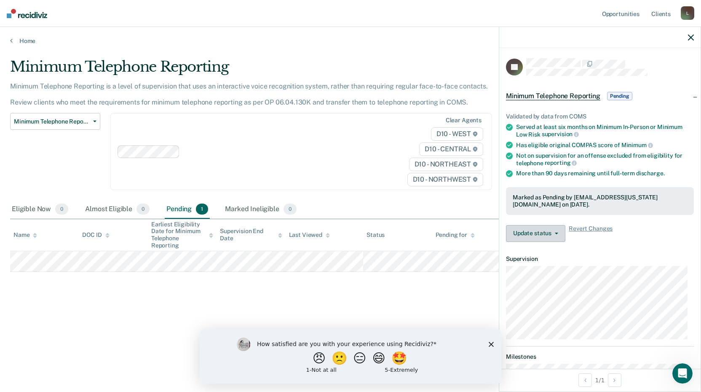
click at [536, 234] on button "Update status" at bounding box center [535, 233] width 59 height 17
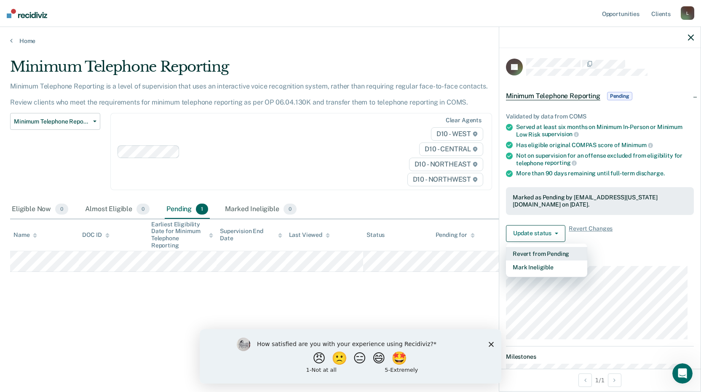
click at [544, 254] on button "Revert from Pending" at bounding box center [546, 253] width 81 height 13
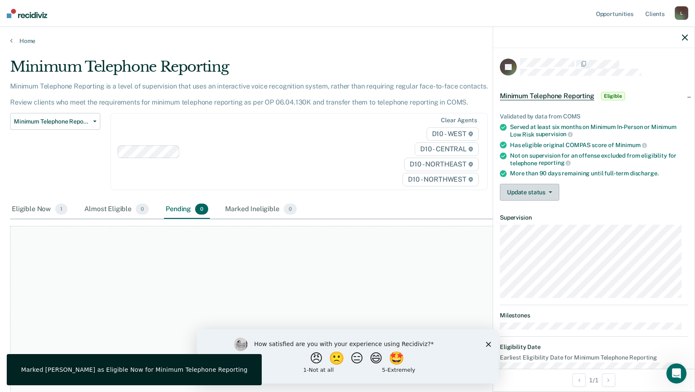
click at [543, 195] on button "Update status" at bounding box center [529, 192] width 59 height 17
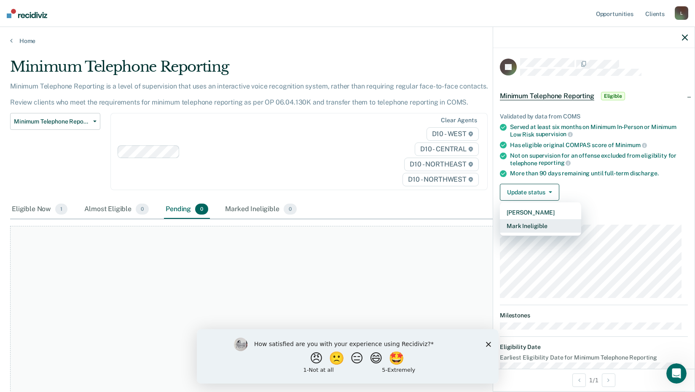
click at [537, 226] on button "Mark Ineligible" at bounding box center [540, 225] width 81 height 13
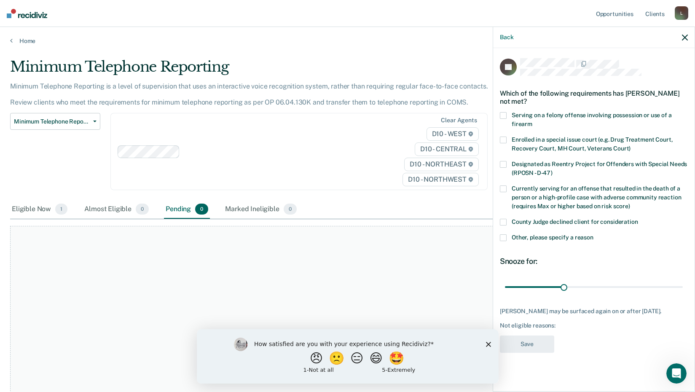
click at [506, 238] on span at bounding box center [503, 237] width 7 height 7
click at [593, 234] on input "Other, please specify a reason" at bounding box center [593, 234] width 0 height 0
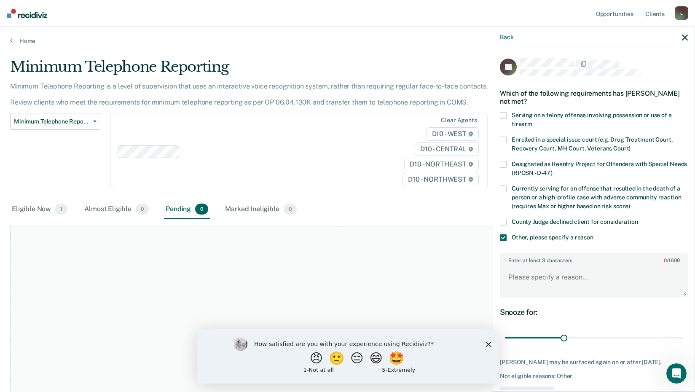
click at [686, 38] on icon "button" at bounding box center [685, 38] width 6 height 6
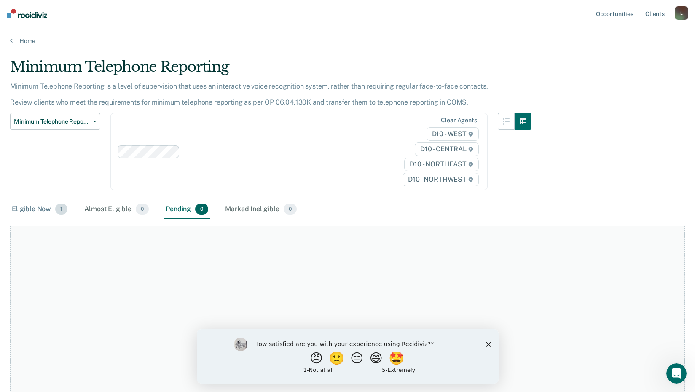
click at [37, 209] on div "Eligible Now 1" at bounding box center [39, 209] width 59 height 19
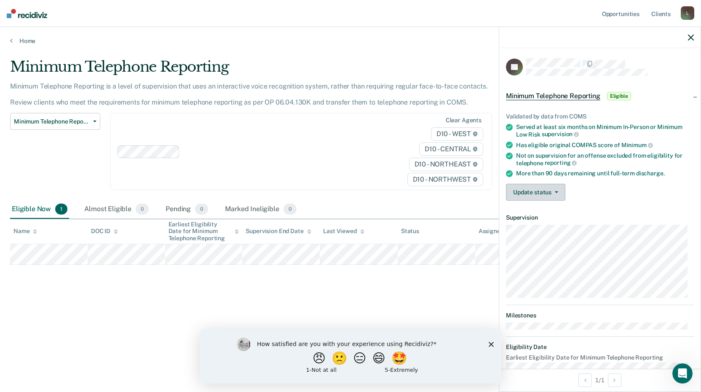
click at [555, 191] on icon "button" at bounding box center [556, 192] width 3 height 2
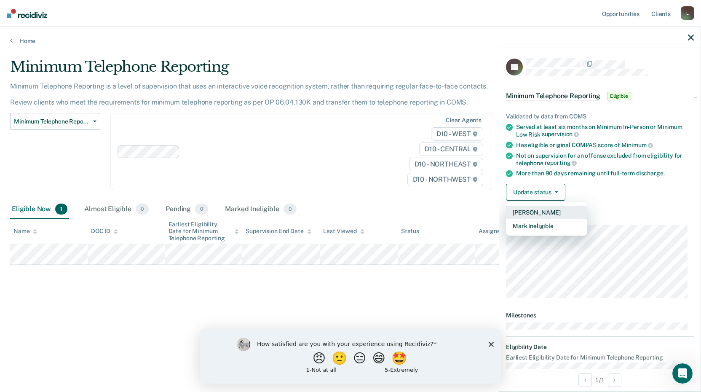
click at [548, 211] on button "[PERSON_NAME]" at bounding box center [546, 212] width 81 height 13
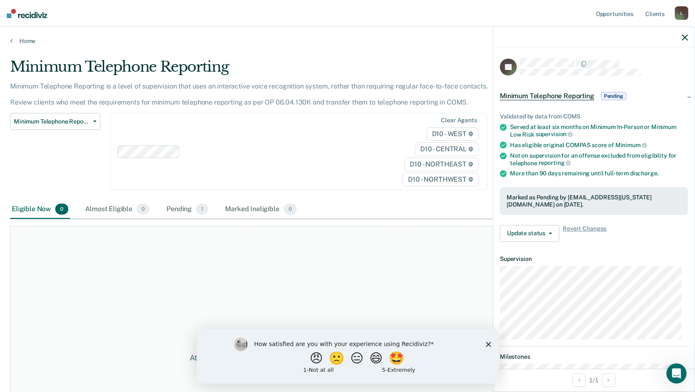
click at [684, 37] on icon "button" at bounding box center [685, 38] width 6 height 6
